Goal: Use online tool/utility: Utilize a website feature to perform a specific function

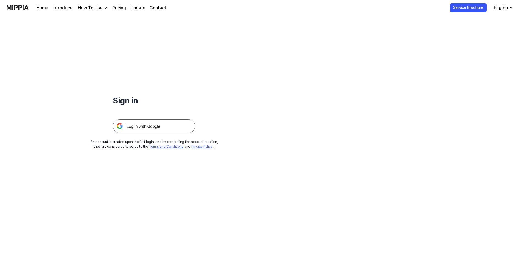
click at [143, 127] on img at bounding box center [154, 126] width 83 height 14
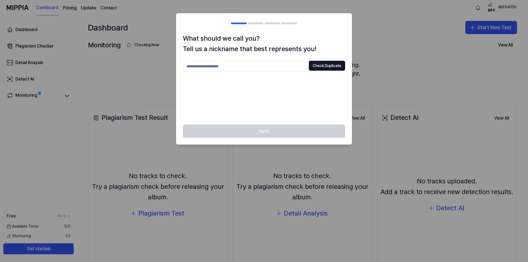
click at [250, 72] on input "text" at bounding box center [245, 66] width 124 height 11
type input "*****"
click at [320, 64] on button "Check Duplicate" at bounding box center [327, 66] width 36 height 10
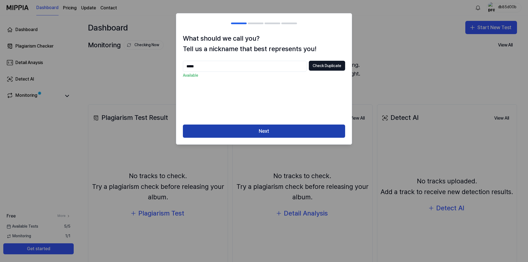
click at [282, 130] on button "Next" at bounding box center [264, 131] width 162 height 13
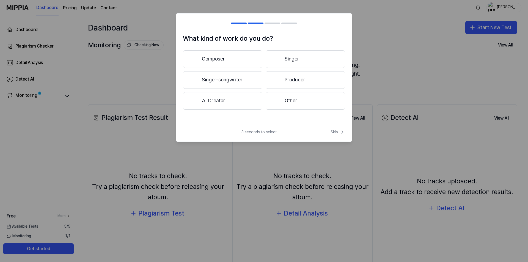
click at [239, 57] on button "Composer" at bounding box center [223, 59] width 80 height 18
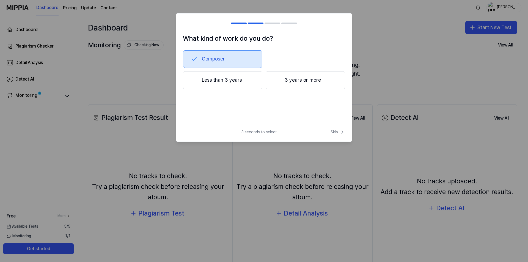
click at [283, 80] on button "3 years or more" at bounding box center [306, 80] width 80 height 18
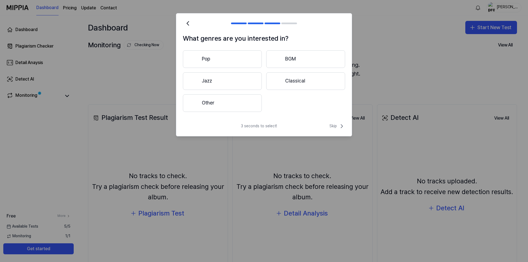
click at [241, 102] on button "Other" at bounding box center [222, 103] width 79 height 18
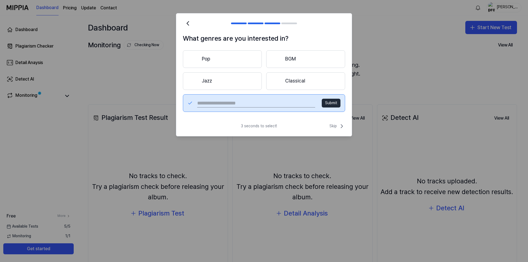
click at [275, 106] on input "text" at bounding box center [256, 103] width 118 height 9
type input "*****"
click at [336, 103] on button "Submit" at bounding box center [331, 103] width 19 height 9
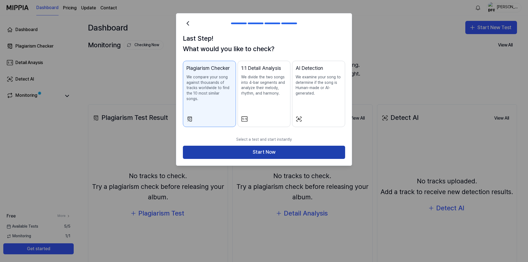
click at [296, 146] on button "Start Now" at bounding box center [264, 152] width 162 height 13
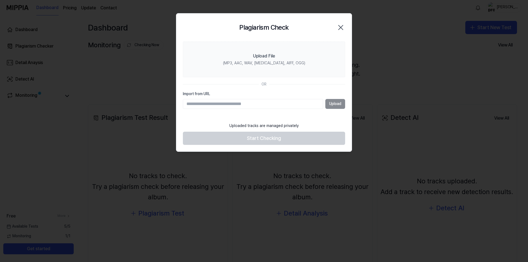
click at [289, 108] on input "Import from URL" at bounding box center [253, 104] width 140 height 10
click at [341, 27] on icon "button" at bounding box center [341, 27] width 4 height 4
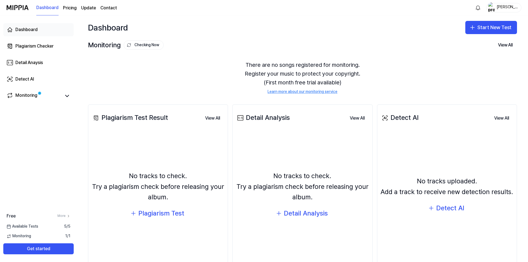
click at [36, 30] on div "Dashboard" at bounding box center [26, 29] width 22 height 7
click at [39, 47] on div "Plagiarism Checker" at bounding box center [34, 46] width 38 height 7
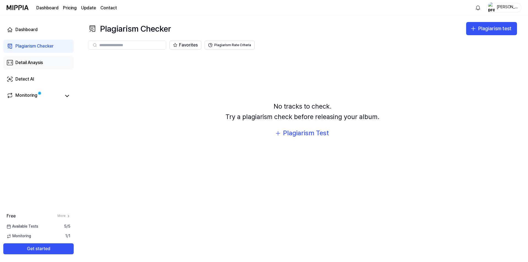
click at [33, 62] on div "Detail Anaysis" at bounding box center [29, 62] width 28 height 7
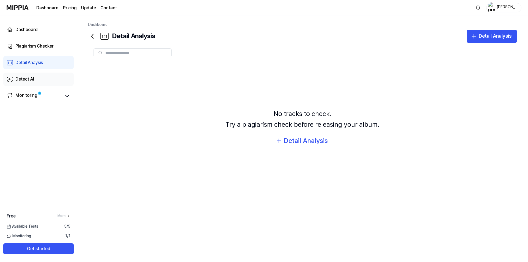
click at [33, 80] on div "Detect AI" at bounding box center [24, 79] width 19 height 7
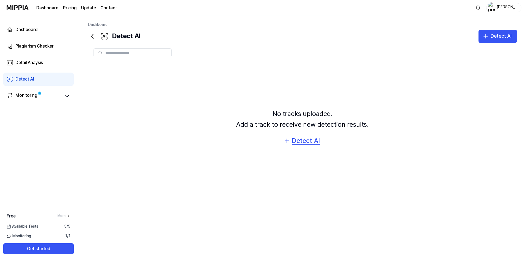
click at [304, 145] on div "Detect AI" at bounding box center [306, 141] width 28 height 10
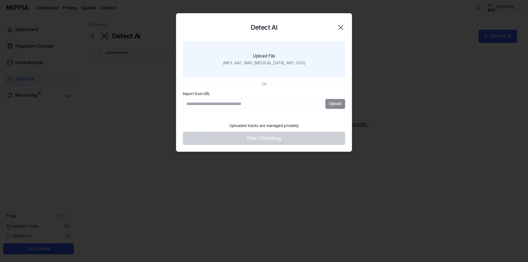
click at [275, 60] on label "Upload File (MP3, AAC, WAV, FLAC, AIFF, OGG)" at bounding box center [264, 60] width 162 height 36
click at [0, 0] on input "Upload File (MP3, AAC, WAV, FLAC, AIFF, OGG)" at bounding box center [0, 0] width 0 height 0
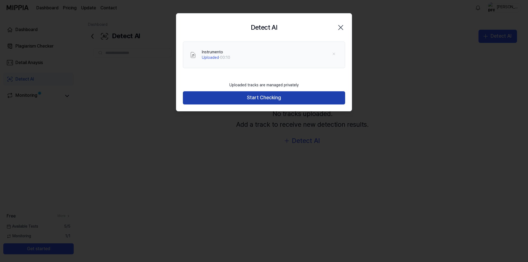
click at [280, 96] on button "Start Checking" at bounding box center [264, 97] width 162 height 13
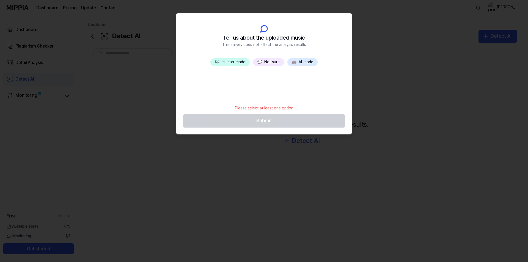
click at [236, 62] on button "🎼 Human-made" at bounding box center [230, 62] width 39 height 8
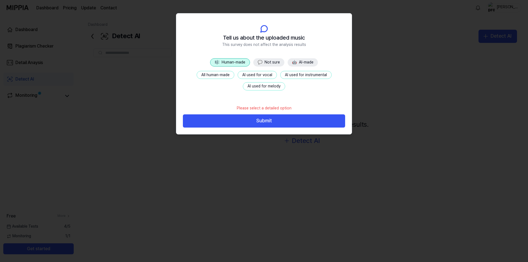
click at [264, 85] on button "AI used for melody" at bounding box center [264, 86] width 42 height 8
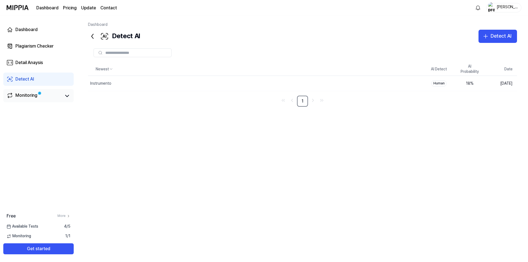
click at [32, 99] on div "Monitoring" at bounding box center [26, 96] width 22 height 8
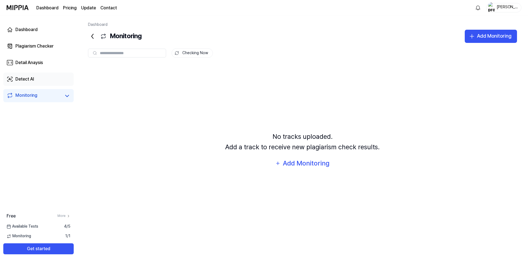
click at [33, 78] on div "Detect AI" at bounding box center [24, 79] width 19 height 7
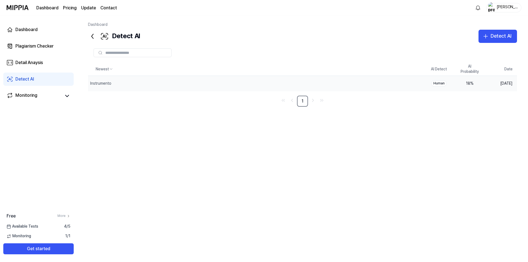
click at [471, 83] on div "18 %" at bounding box center [470, 84] width 22 height 6
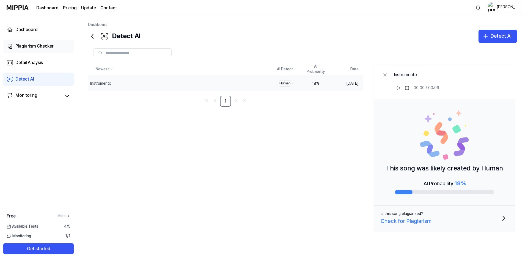
click at [48, 48] on div "Plagiarism Checker" at bounding box center [34, 46] width 38 height 7
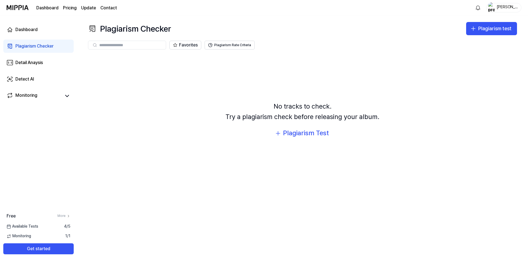
click at [300, 123] on div "No tracks to check. Try a plagiarism check before releasing your album. Plagiar…" at bounding box center [302, 120] width 429 height 131
click at [294, 132] on div "Plagiarism Test" at bounding box center [306, 133] width 46 height 10
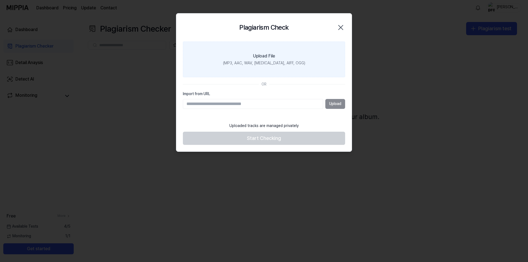
click at [264, 66] on div "(MP3, AAC, WAV, FLAC, AIFF, OGG)" at bounding box center [264, 64] width 82 height 6
click at [0, 0] on input "Upload File (MP3, AAC, WAV, FLAC, AIFF, OGG)" at bounding box center [0, 0] width 0 height 0
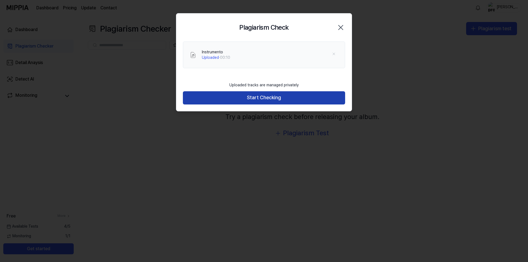
click at [280, 94] on button "Start Checking" at bounding box center [264, 97] width 162 height 13
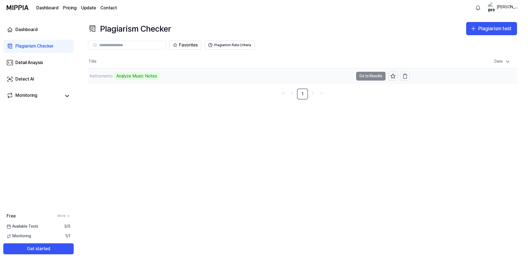
click at [362, 77] on td "Instrumento Analyze Music Notes Go to Results" at bounding box center [249, 76] width 322 height 15
click at [126, 76] on div "Analyze Music Notes" at bounding box center [136, 76] width 45 height 8
click at [212, 76] on div "Instrumento Analyze Music Notes" at bounding box center [221, 76] width 266 height 15
click at [375, 73] on td "Instrumento Analyze Music Notes Go to Results" at bounding box center [249, 76] width 322 height 15
click at [374, 75] on td "Instrumento Analyze Music Notes Go to Results" at bounding box center [249, 76] width 322 height 15
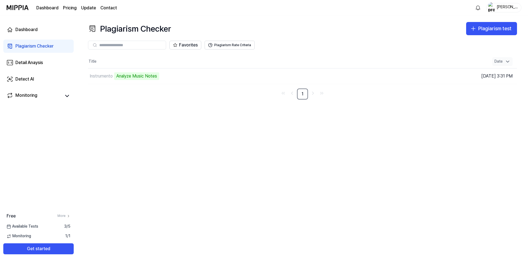
click at [507, 65] on div "Date" at bounding box center [503, 61] width 20 height 9
click at [506, 64] on icon at bounding box center [508, 62] width 6 height 6
